Goal: Entertainment & Leisure: Consume media (video, audio)

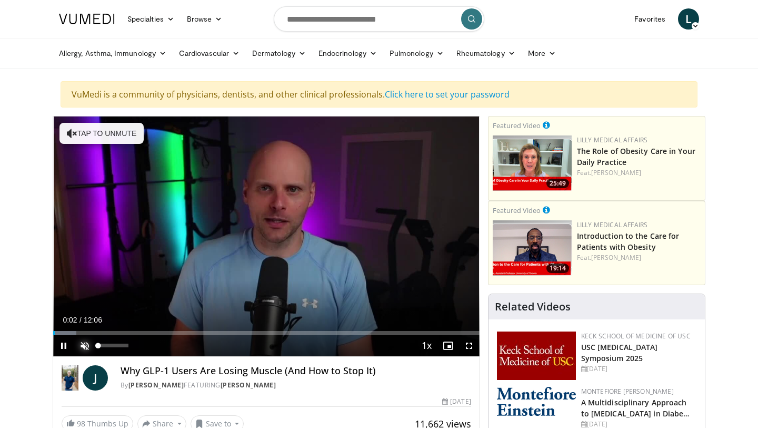
click at [83, 348] on span "Video Player" at bounding box center [84, 345] width 21 height 21
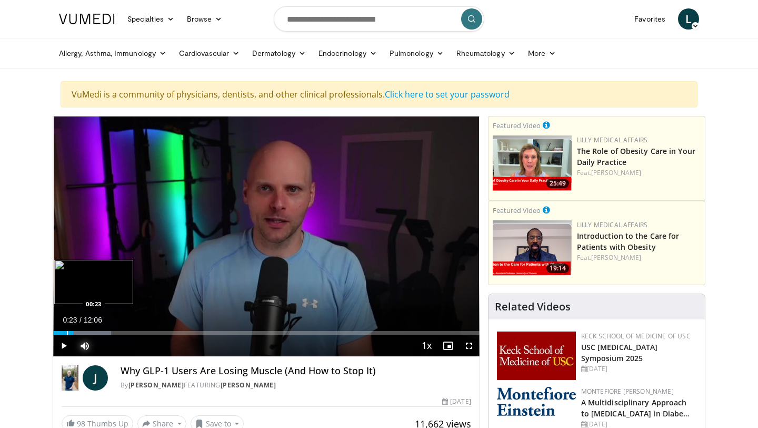
click at [67, 333] on div "Progress Bar" at bounding box center [67, 333] width 1 height 4
click at [61, 334] on div "Progress Bar" at bounding box center [61, 333] width 1 height 4
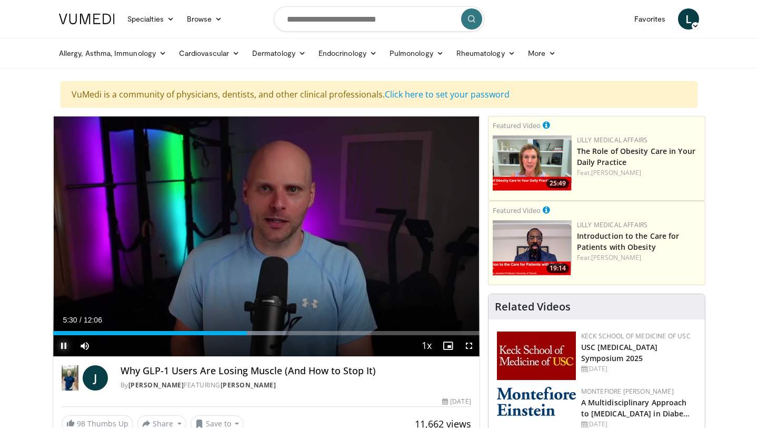
click at [66, 345] on span "Video Player" at bounding box center [63, 345] width 21 height 21
